Goal: Task Accomplishment & Management: Manage account settings

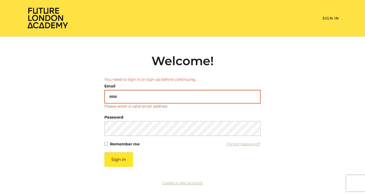
click at [198, 100] on input "Email" at bounding box center [182, 97] width 156 height 14
type input "**********"
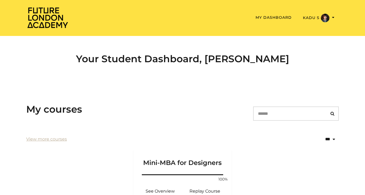
scroll to position [114, 0]
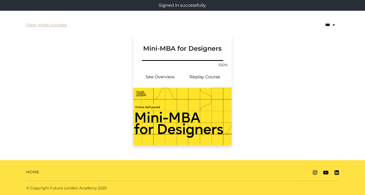
click at [192, 51] on h3 "Mini-MBA for Designers" at bounding box center [183, 44] width 86 height 17
